Goal: Download file/media

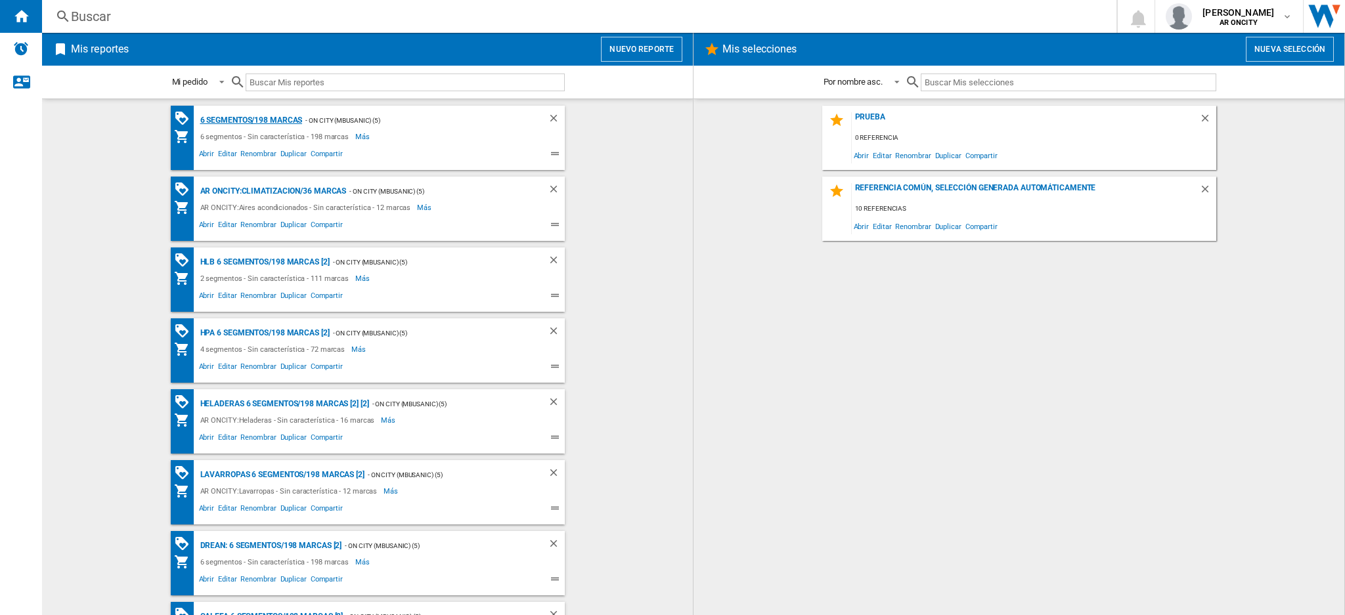
click at [282, 119] on div "6 segmentos/198 marcas" at bounding box center [250, 120] width 106 height 16
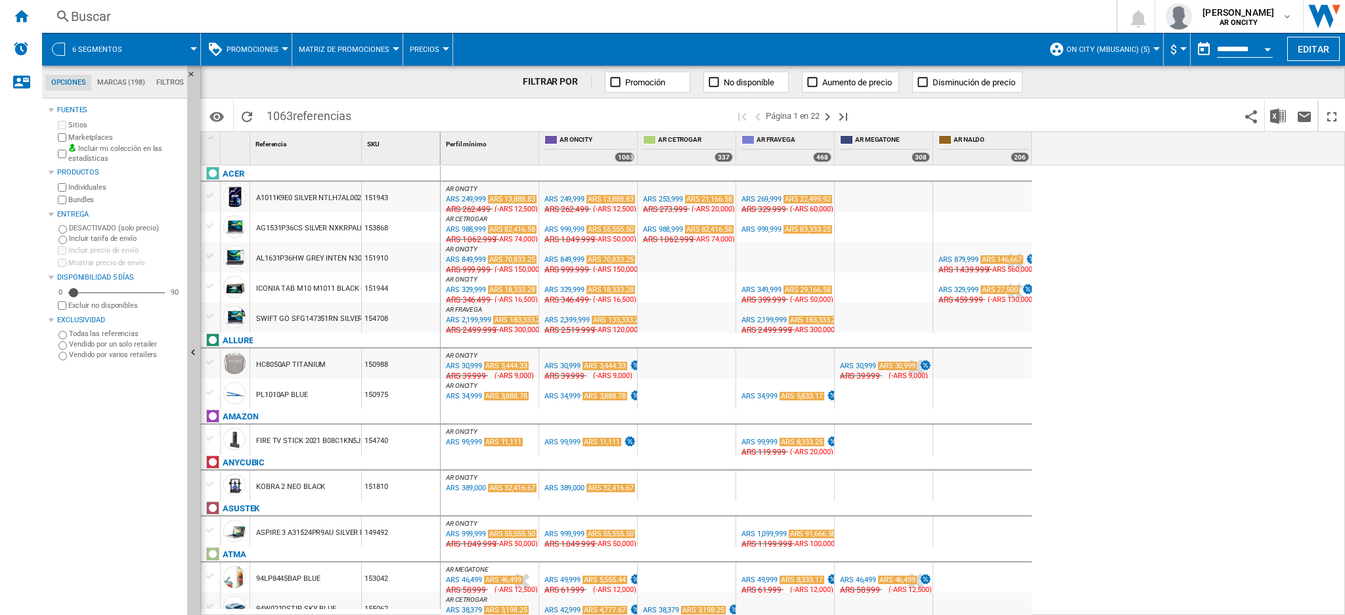
click at [280, 52] on button "Promociones" at bounding box center [256, 49] width 58 height 33
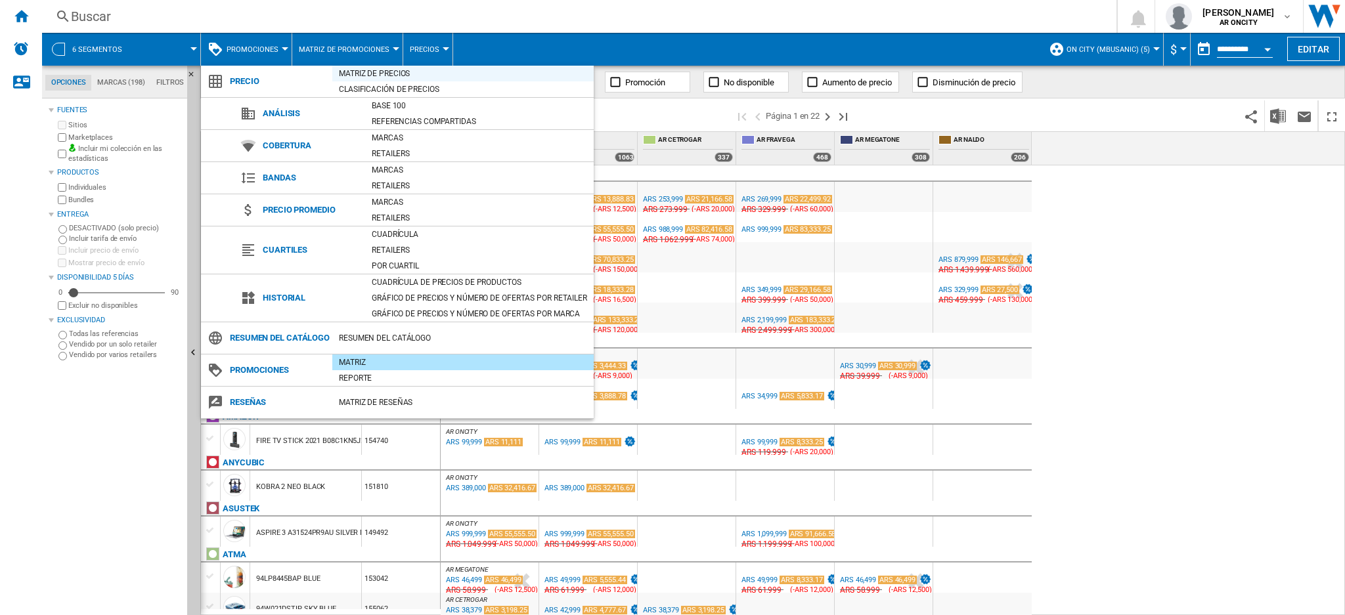
click at [351, 71] on div "Matriz de precios" at bounding box center [462, 73] width 261 height 13
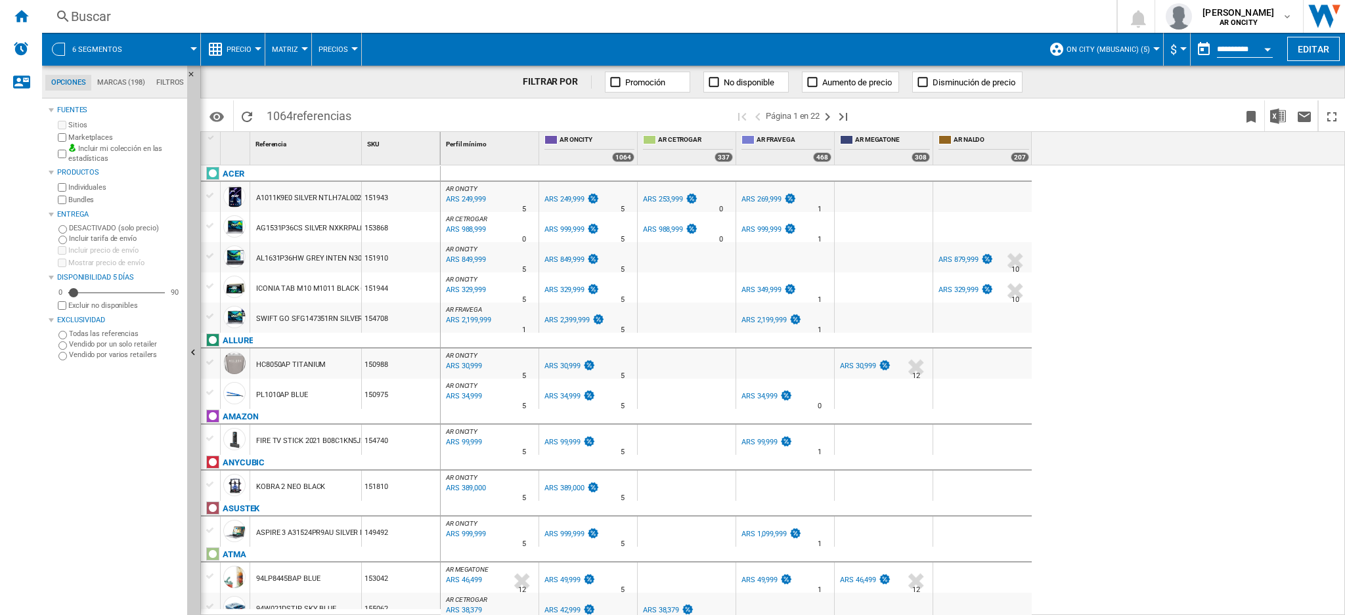
click at [475, 199] on div "ARS 249,999" at bounding box center [465, 199] width 42 height 13
click at [957, 255] on div "ARS 879,999" at bounding box center [958, 259] width 40 height 9
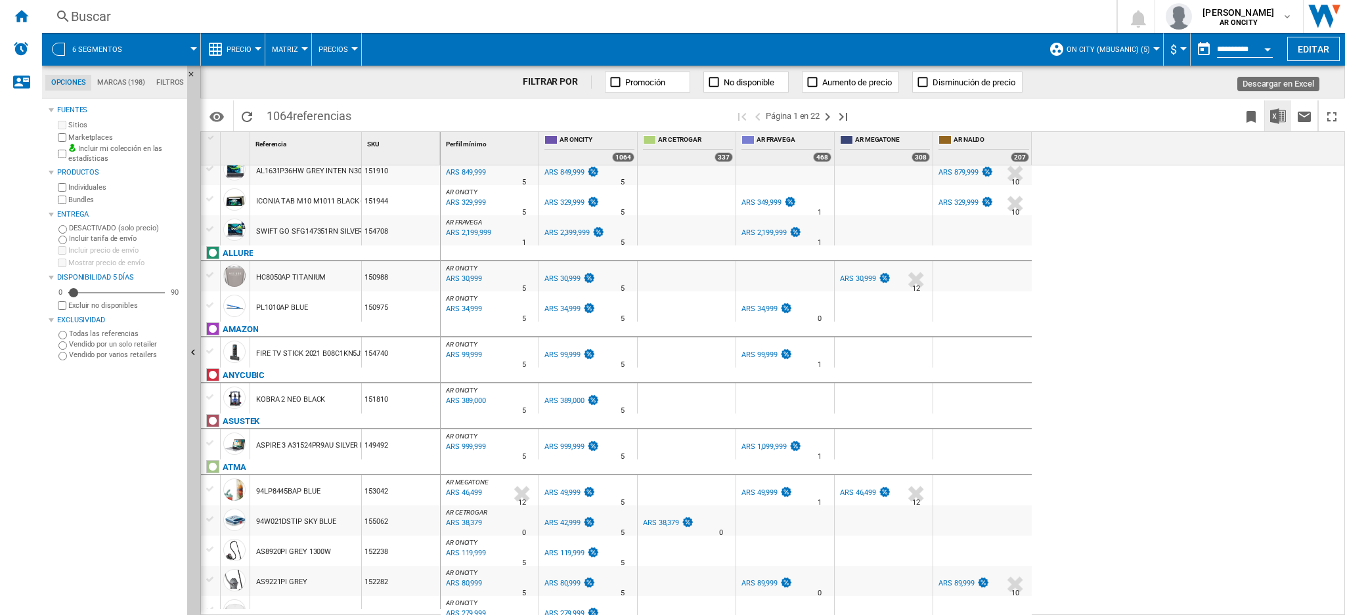
click at [1273, 111] on img "Descargar en Excel" at bounding box center [1278, 116] width 16 height 16
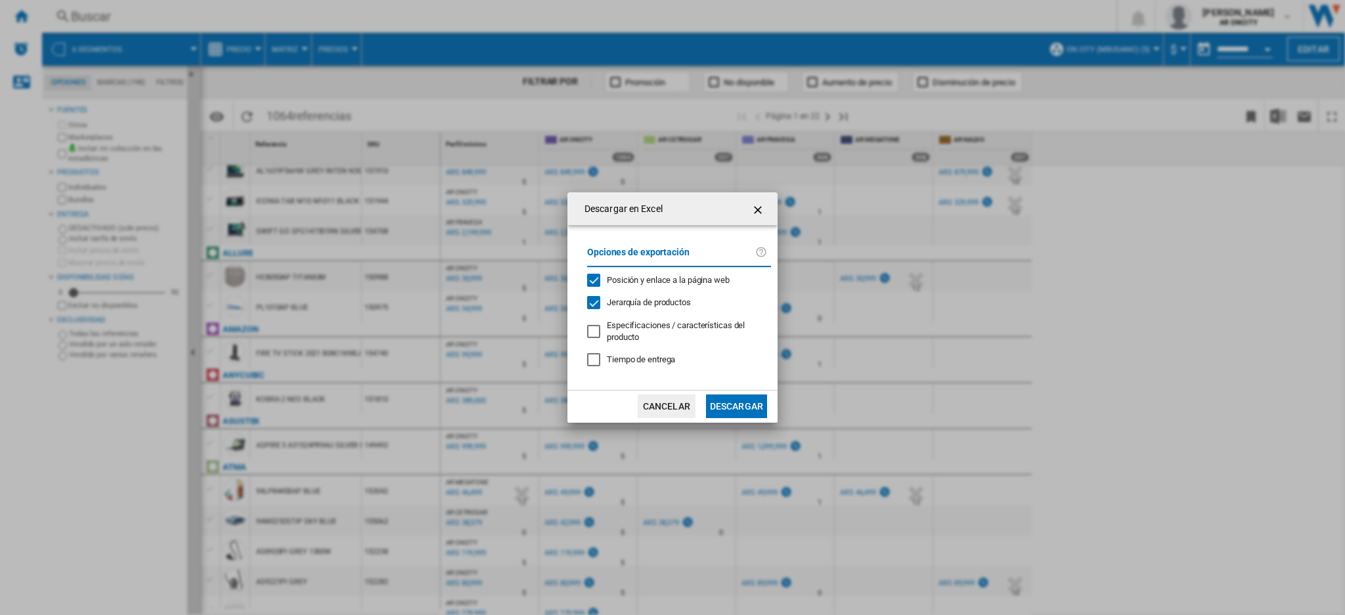
click at [756, 406] on button "Descargar" at bounding box center [736, 407] width 61 height 24
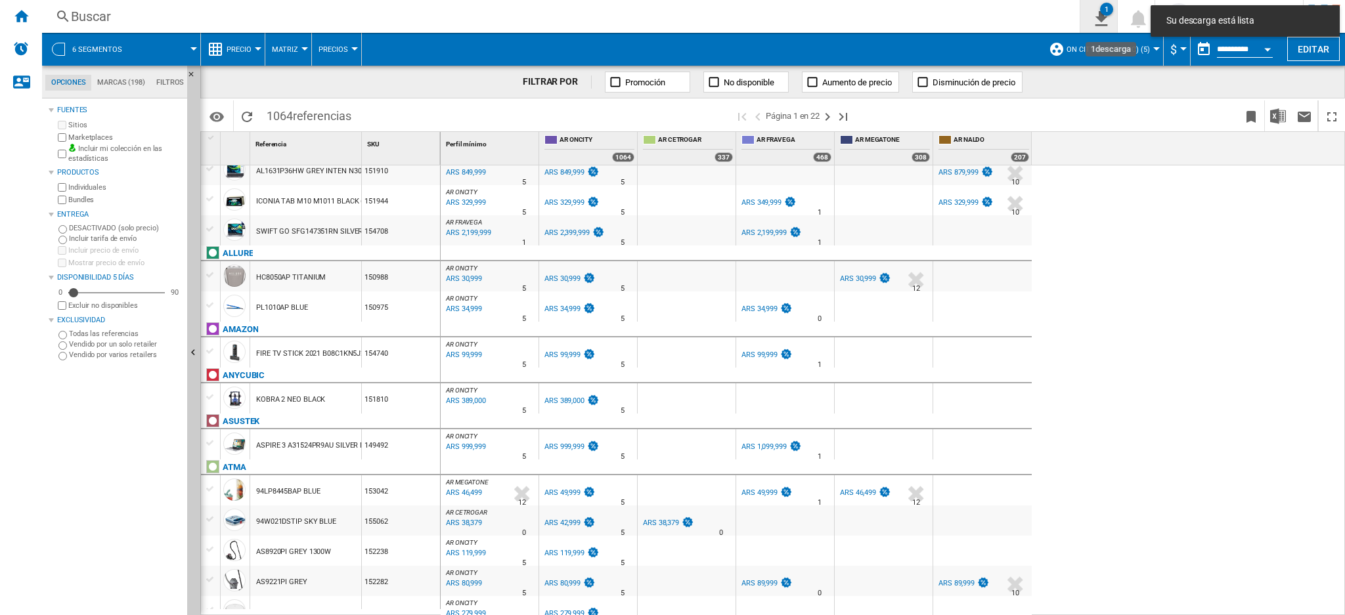
click at [1117, 20] on button "1" at bounding box center [1098, 16] width 37 height 33
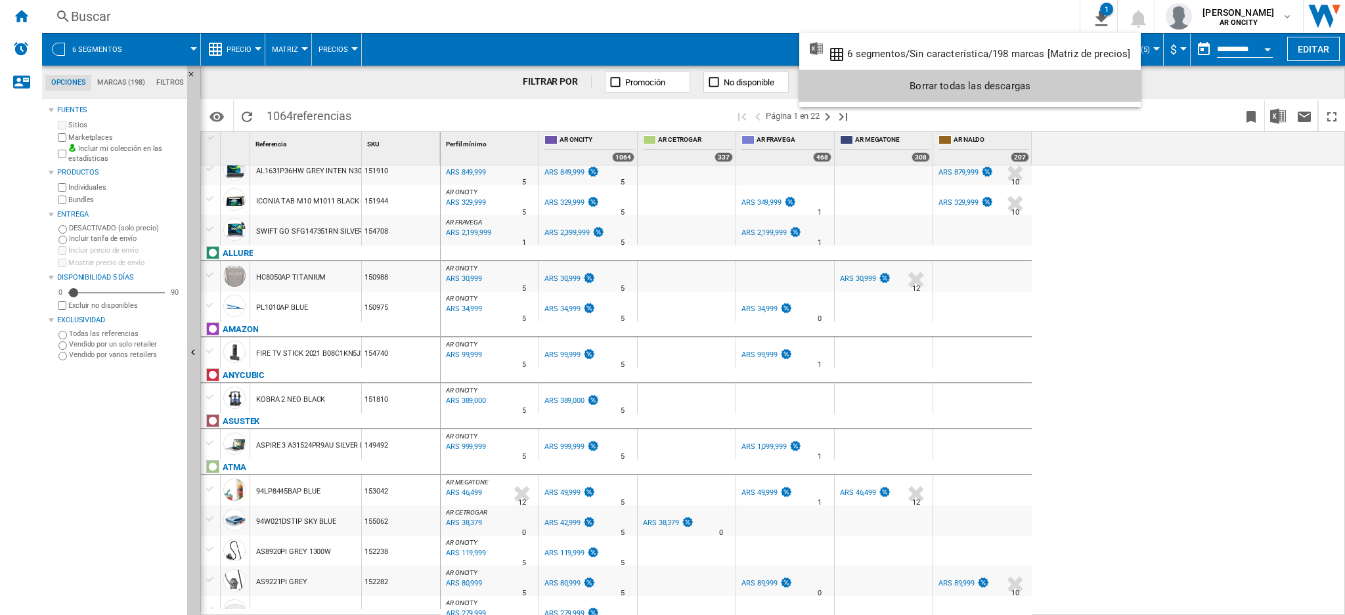
click at [1274, 83] on md-backdrop at bounding box center [672, 307] width 1345 height 615
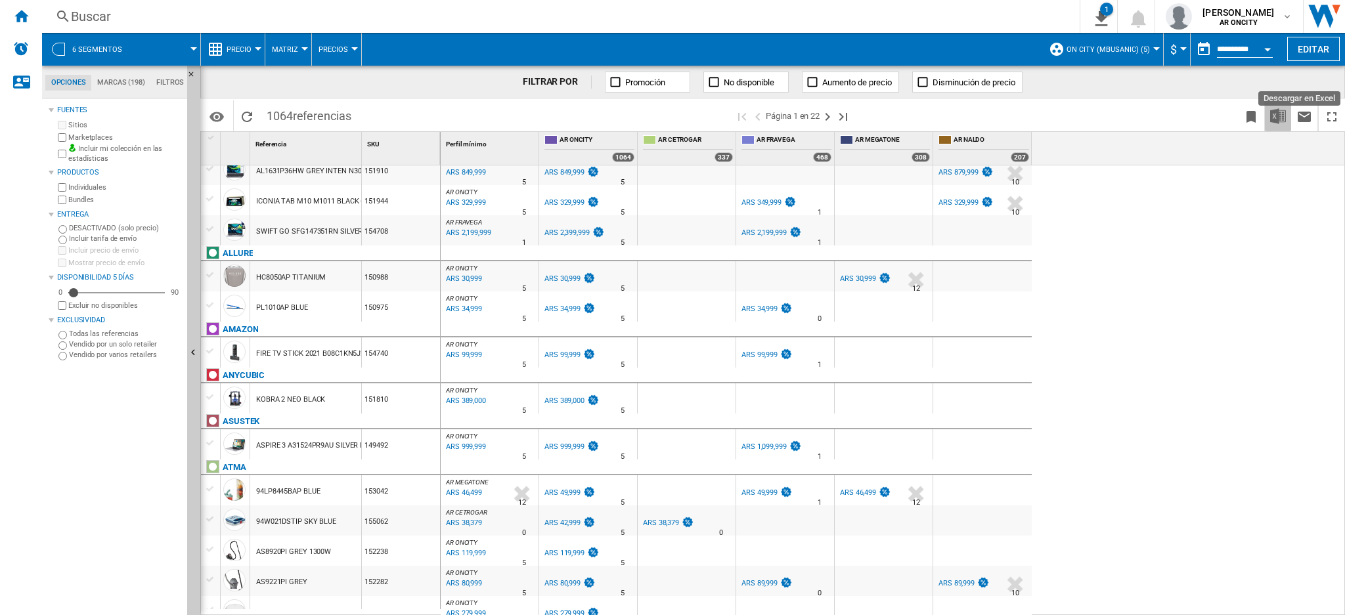
click at [1272, 118] on img "Descargar en Excel" at bounding box center [1278, 116] width 16 height 16
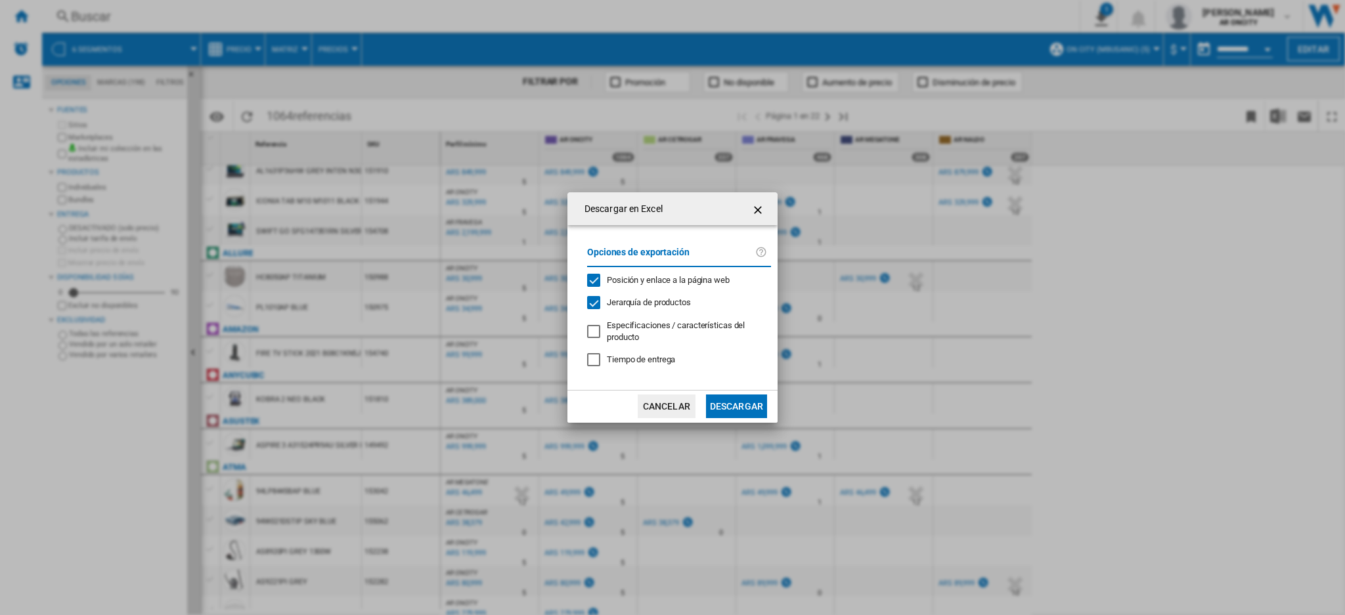
click at [596, 366] on div "Tiempo de entrega" at bounding box center [593, 359] width 13 height 13
click at [726, 400] on button "Descargar" at bounding box center [736, 407] width 61 height 24
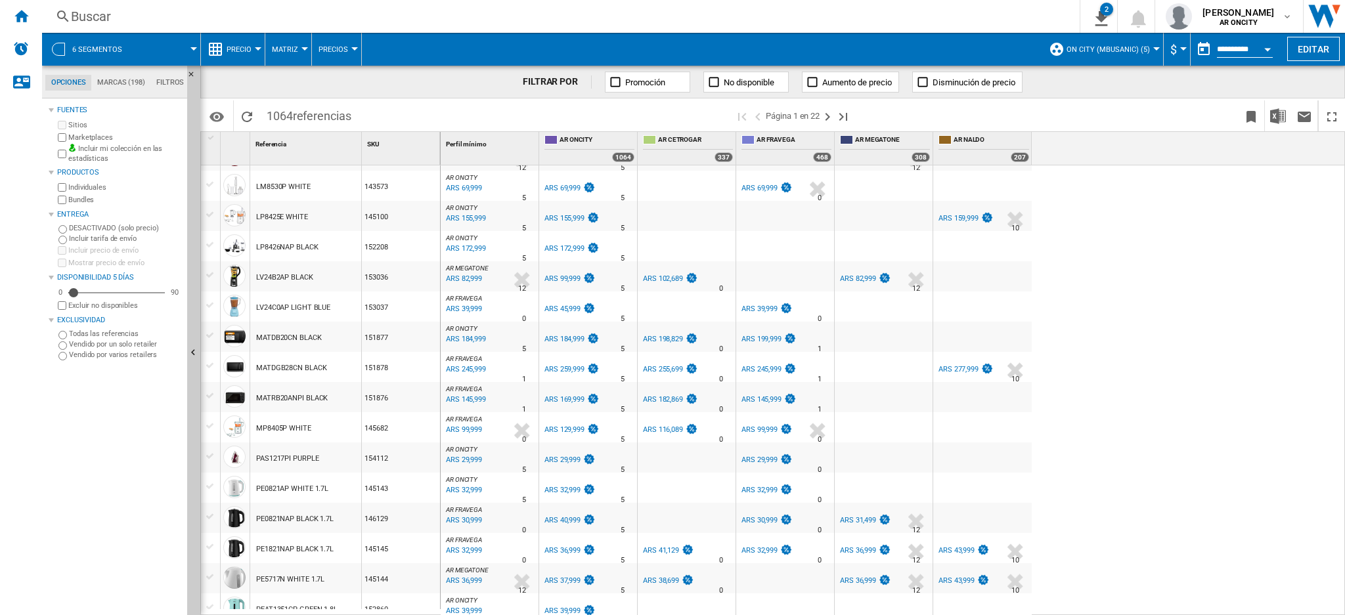
scroll to position [437, 0]
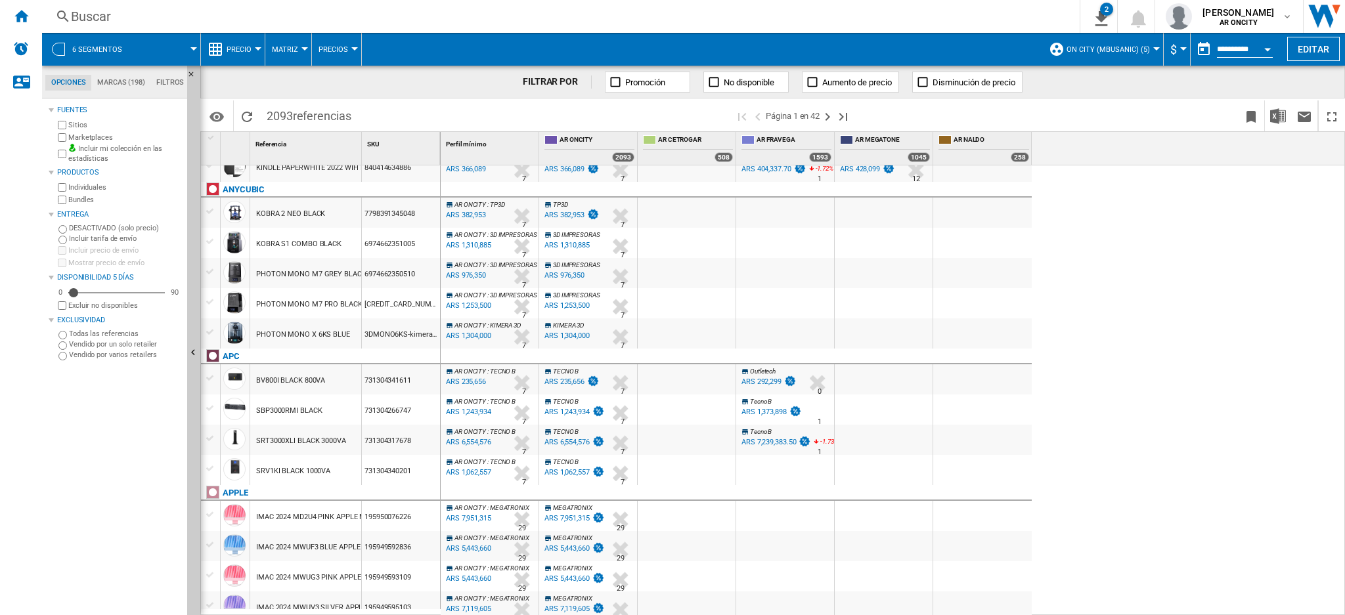
scroll to position [1185, 0]
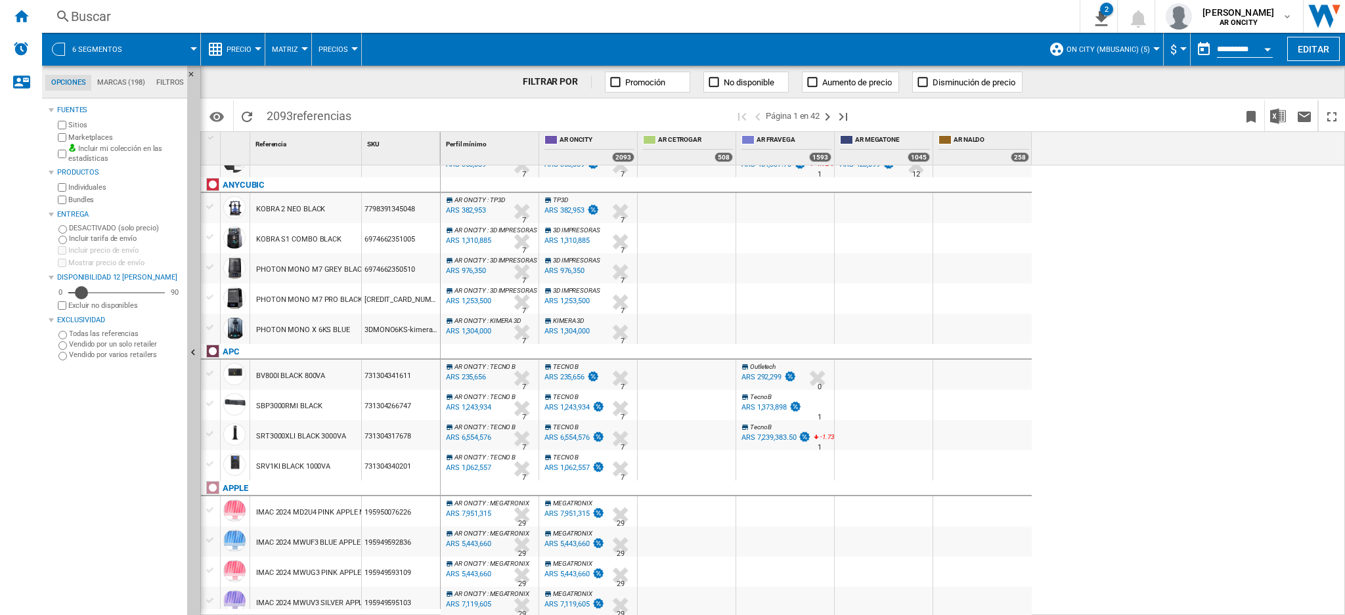
drag, startPoint x: 72, startPoint y: 293, endPoint x: 81, endPoint y: 292, distance: 9.3
click at [81, 292] on div "Disponibilidad" at bounding box center [81, 292] width 13 height 13
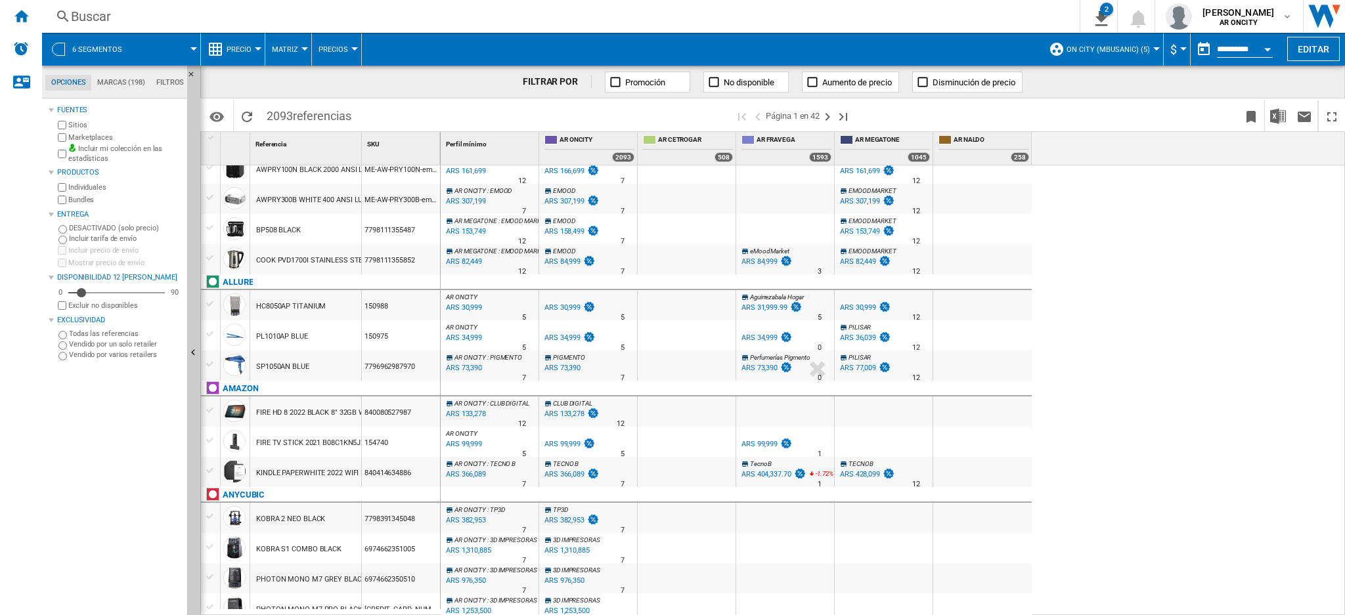
scroll to position [175, 0]
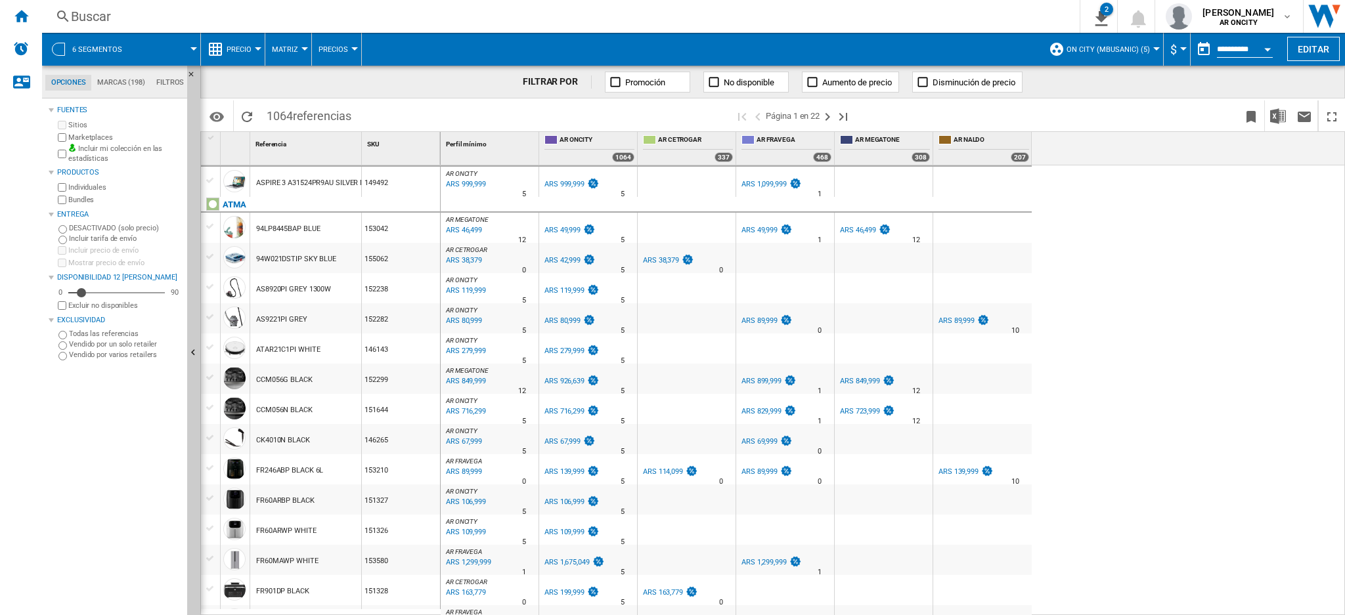
scroll to position [525, 0]
